Goal: Information Seeking & Learning: Learn about a topic

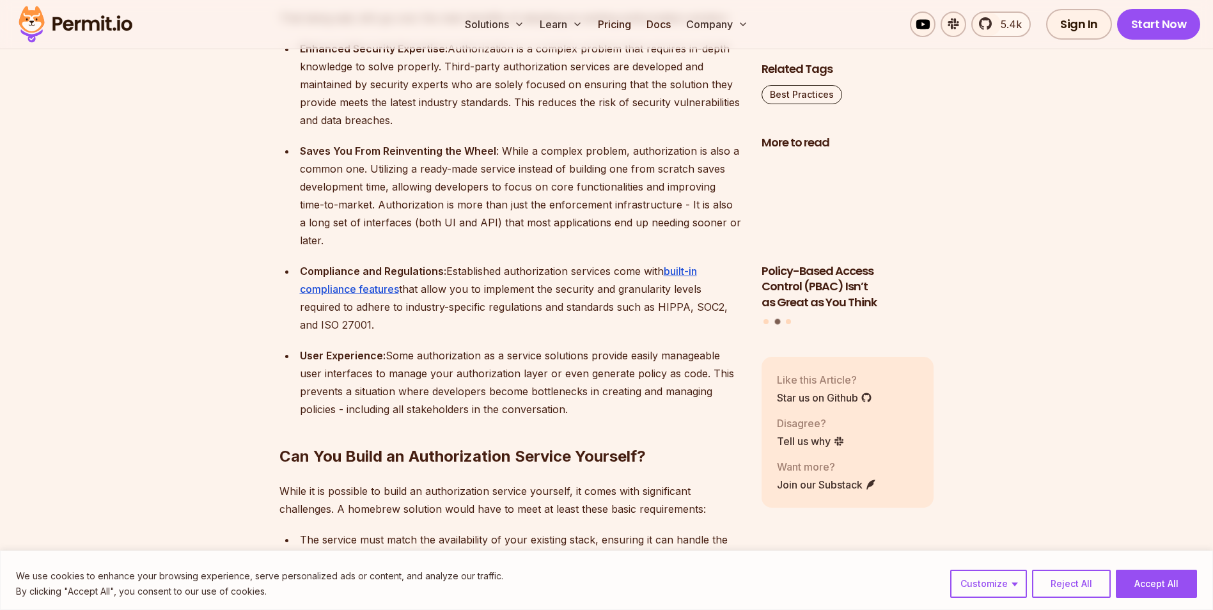
scroll to position [2622, 0]
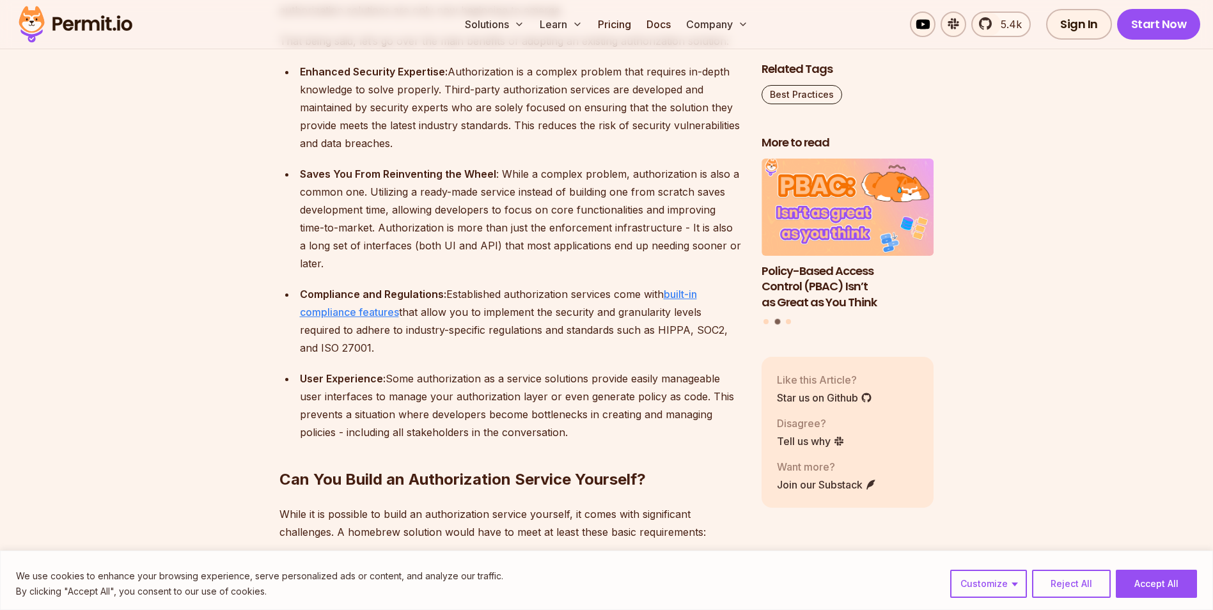
click at [685, 288] on link "built-in compliance features" at bounding box center [498, 303] width 397 height 31
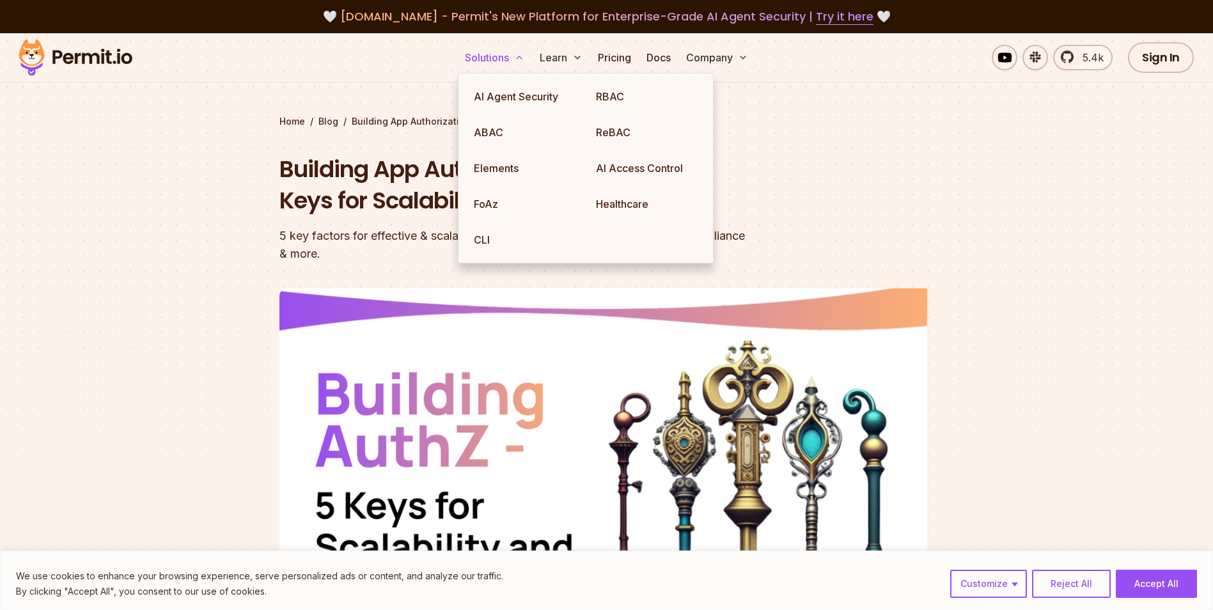
click at [517, 59] on icon at bounding box center [519, 57] width 10 height 10
click at [525, 98] on link "AI Agent Security" at bounding box center [525, 97] width 122 height 36
click at [521, 61] on icon at bounding box center [519, 57] width 10 height 10
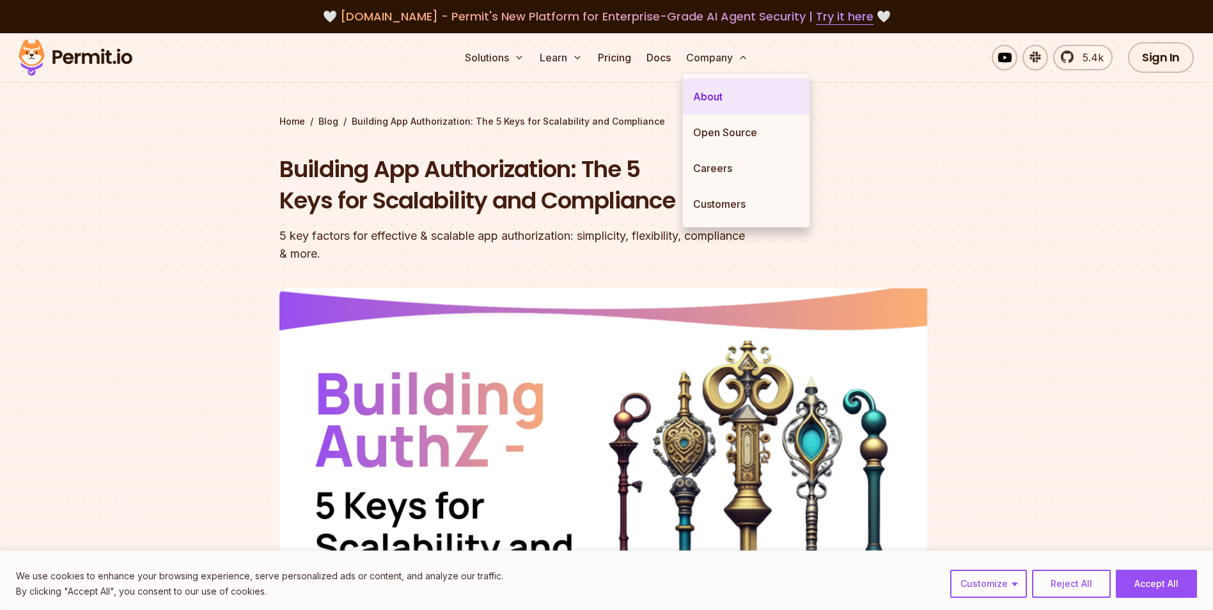
click at [726, 99] on link "About" at bounding box center [746, 97] width 127 height 36
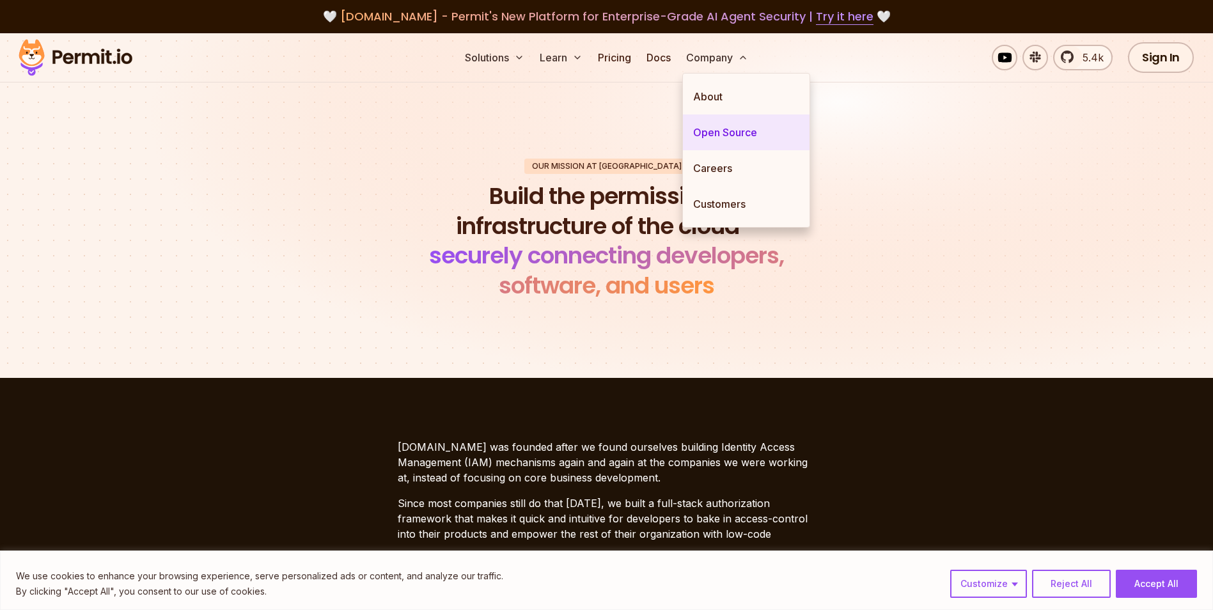
click at [727, 137] on link "Open Source" at bounding box center [746, 132] width 127 height 36
